Goal: Browse casually: Explore the website without a specific task or goal

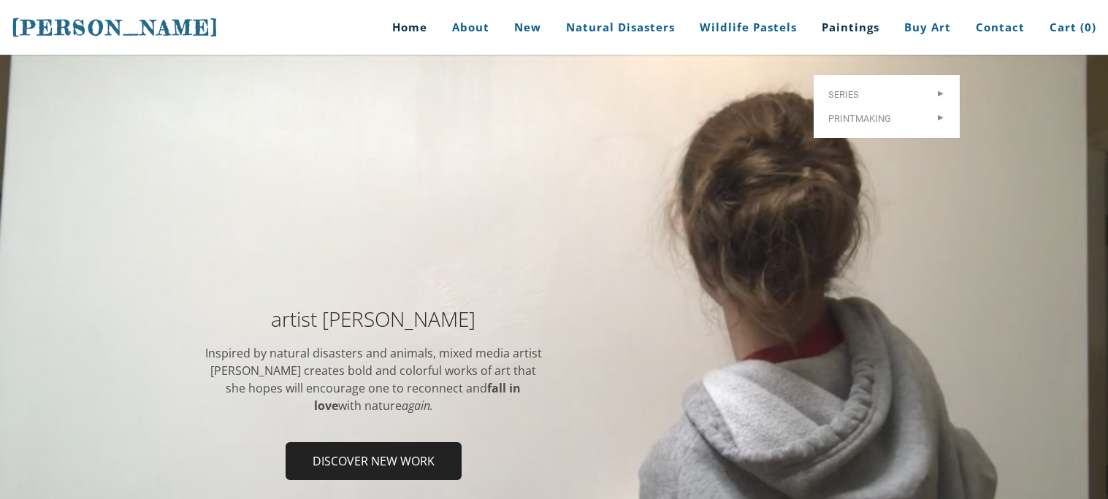
click at [846, 38] on link "Paintings" at bounding box center [850, 27] width 80 height 55
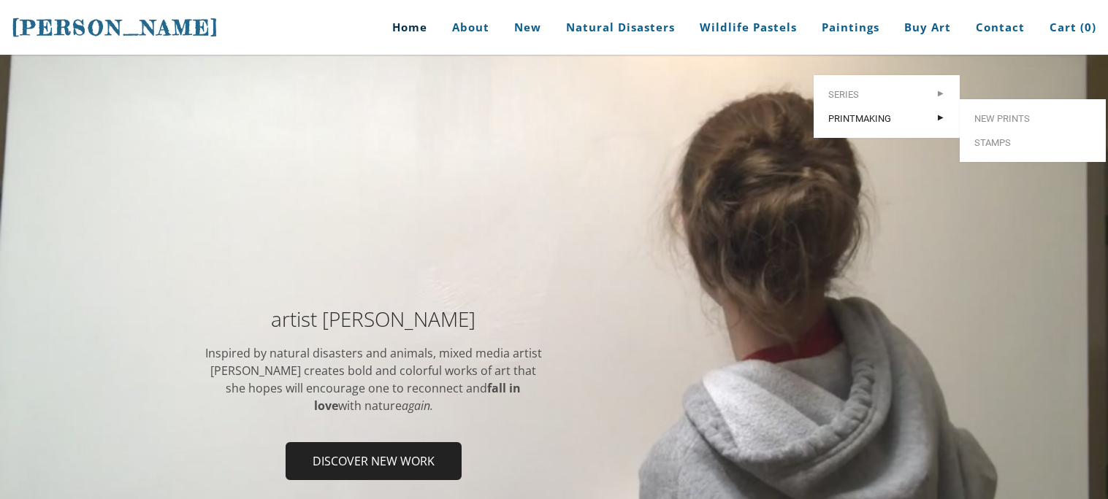
click at [931, 114] on span "Printmaking" at bounding box center [886, 118] width 117 height 9
click at [892, 187] on div at bounding box center [554, 399] width 1108 height 688
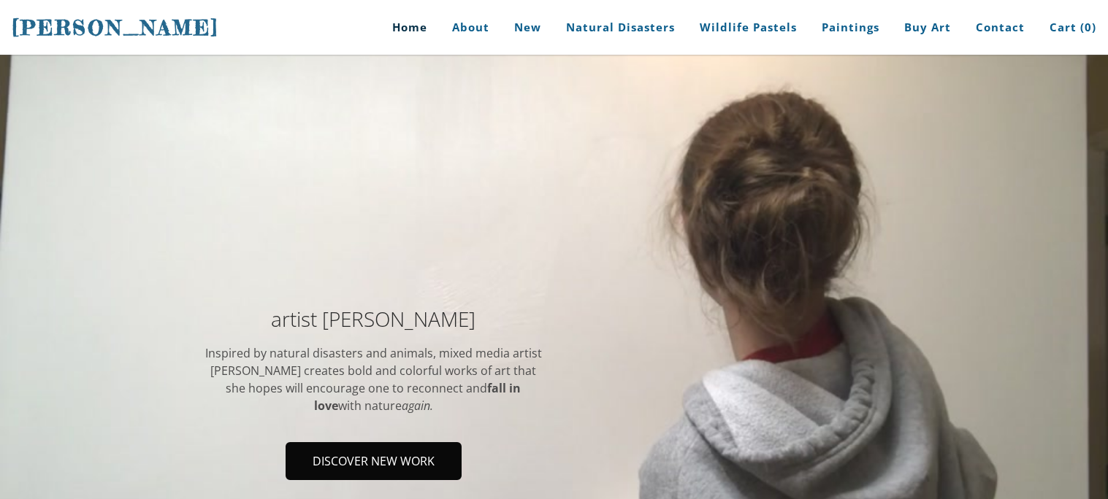
click at [407, 445] on span "Discover new work" at bounding box center [373, 461] width 173 height 35
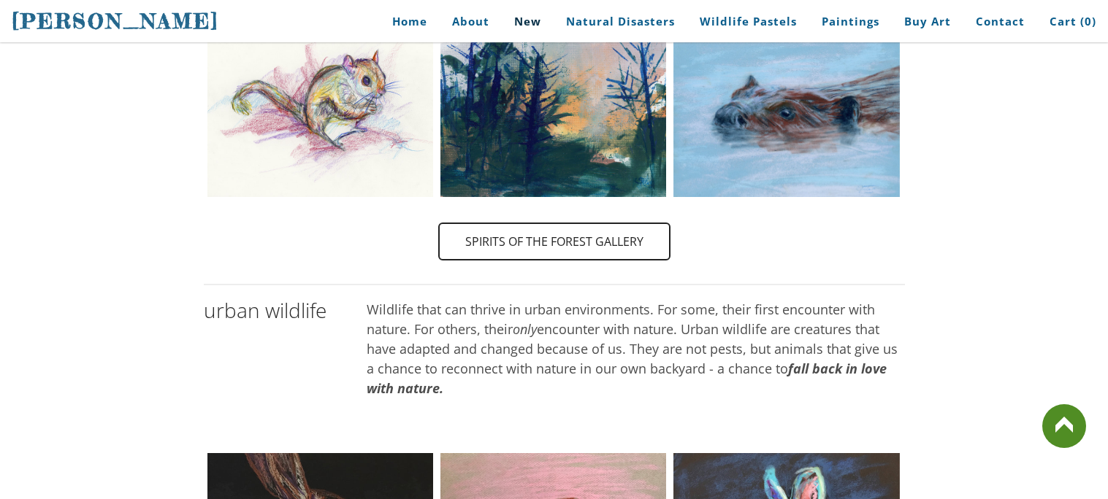
scroll to position [817, 0]
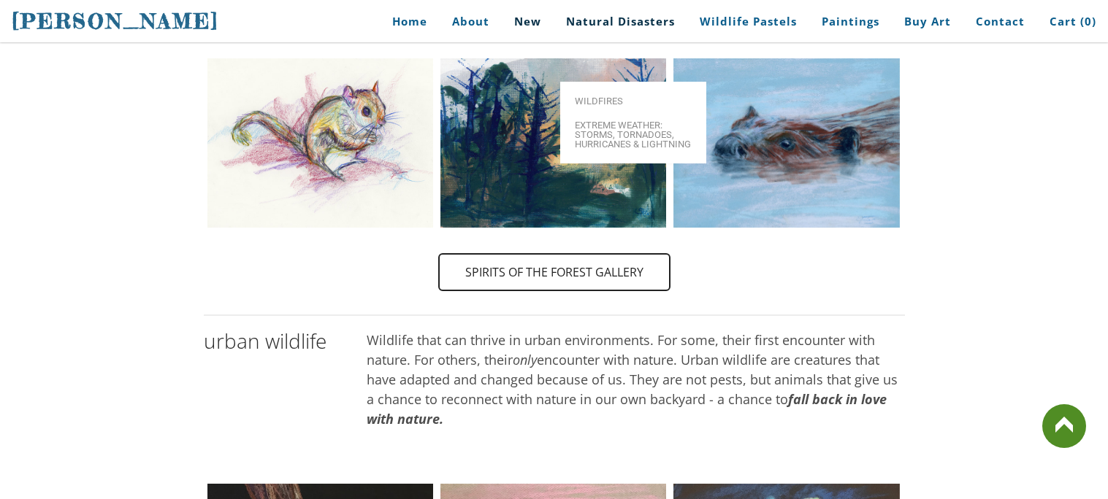
click at [642, 25] on link "Natural Disasters" at bounding box center [620, 21] width 131 height 33
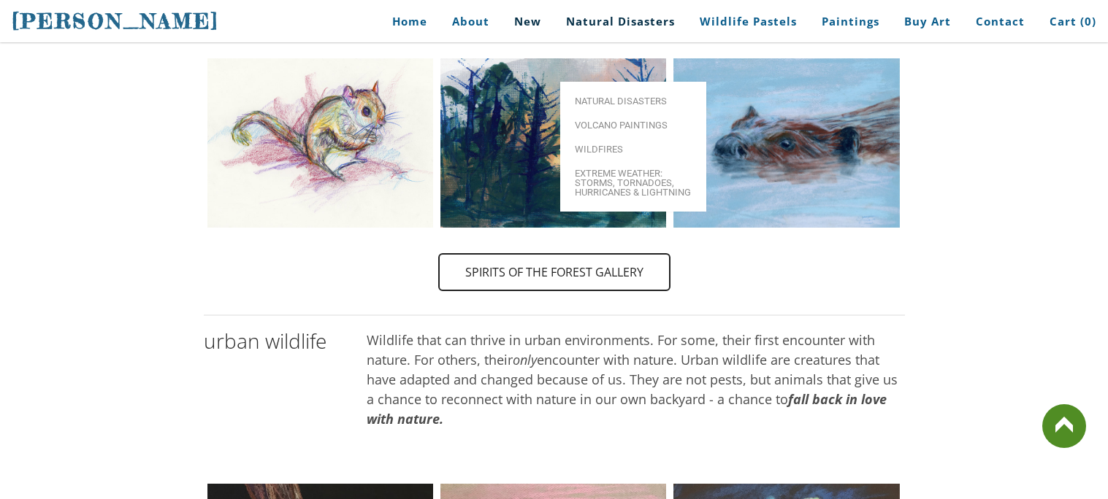
click at [642, 25] on link "Natural Disasters" at bounding box center [620, 21] width 131 height 33
click at [641, 96] on span "Natural Disasters" at bounding box center [633, 100] width 117 height 9
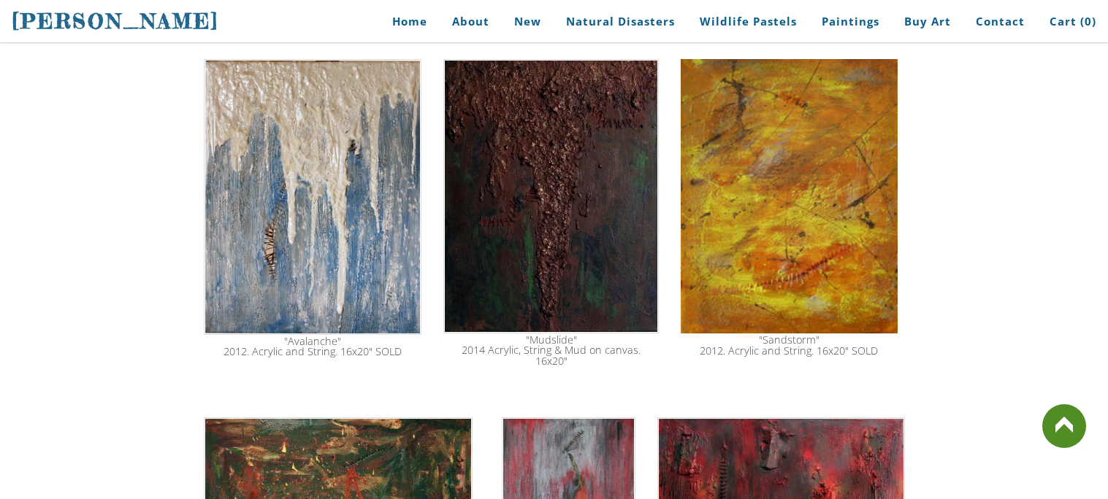
scroll to position [1809, 0]
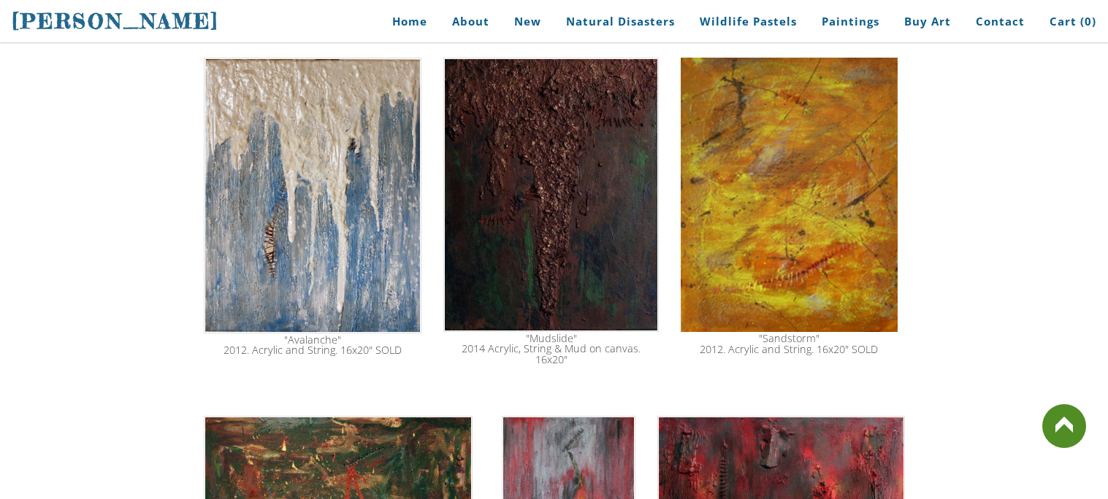
click at [358, 121] on img at bounding box center [313, 196] width 218 height 276
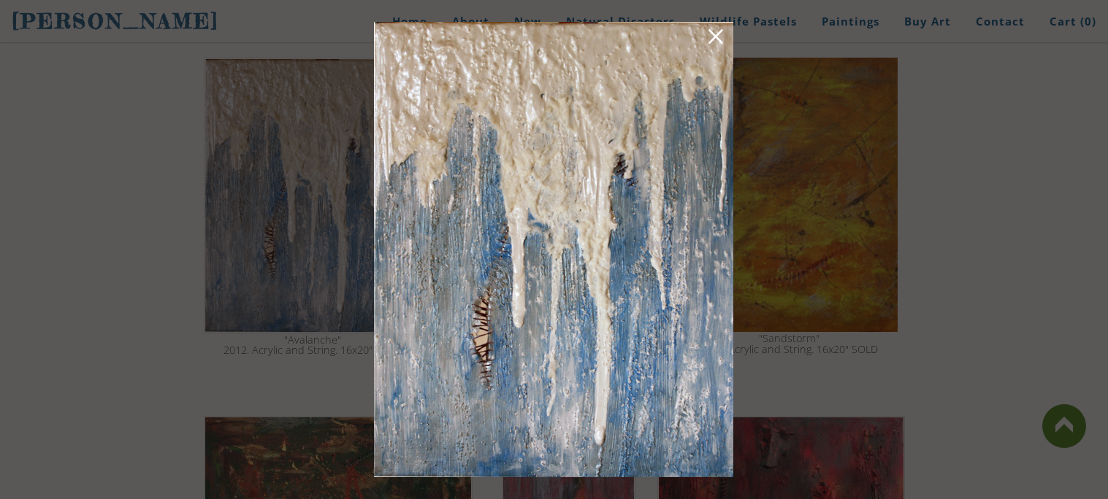
click at [714, 37] on link at bounding box center [715, 39] width 20 height 23
